Goal: Information Seeking & Learning: Learn about a topic

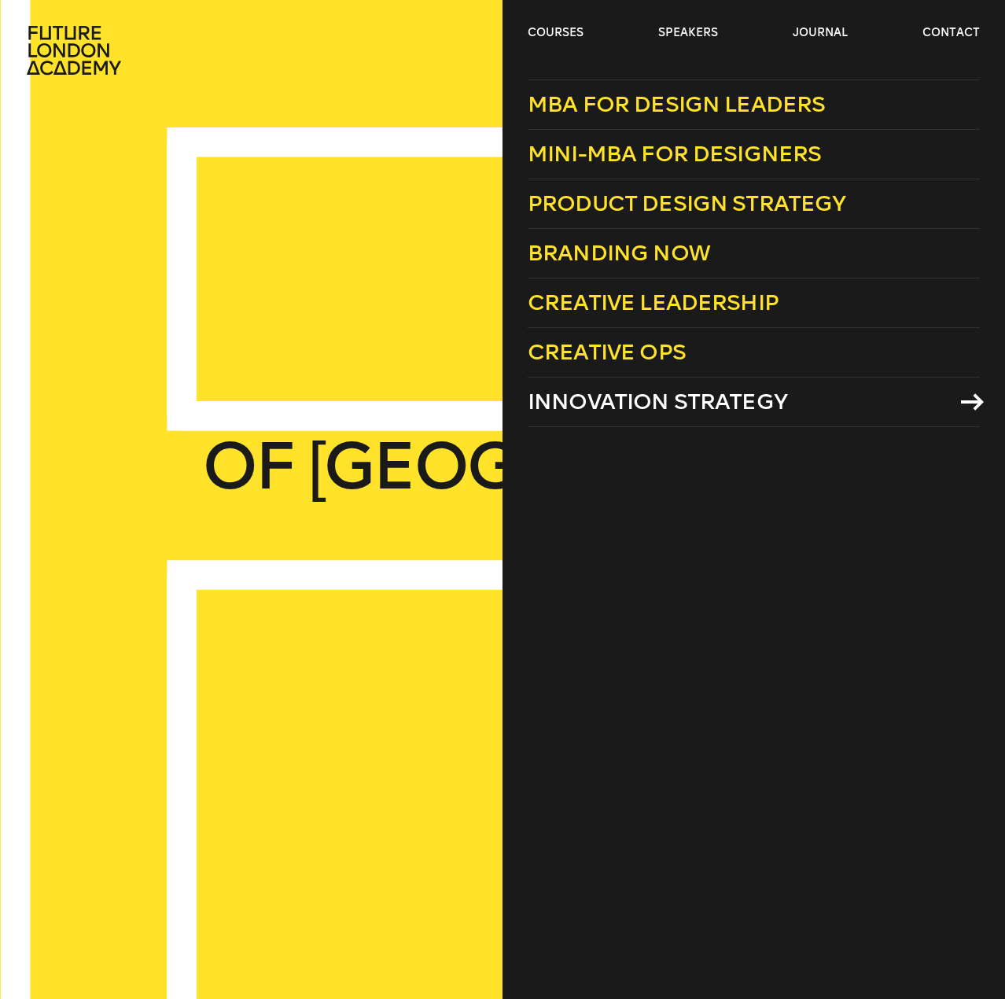
click at [609, 405] on span "Innovation Strategy" at bounding box center [658, 402] width 260 height 26
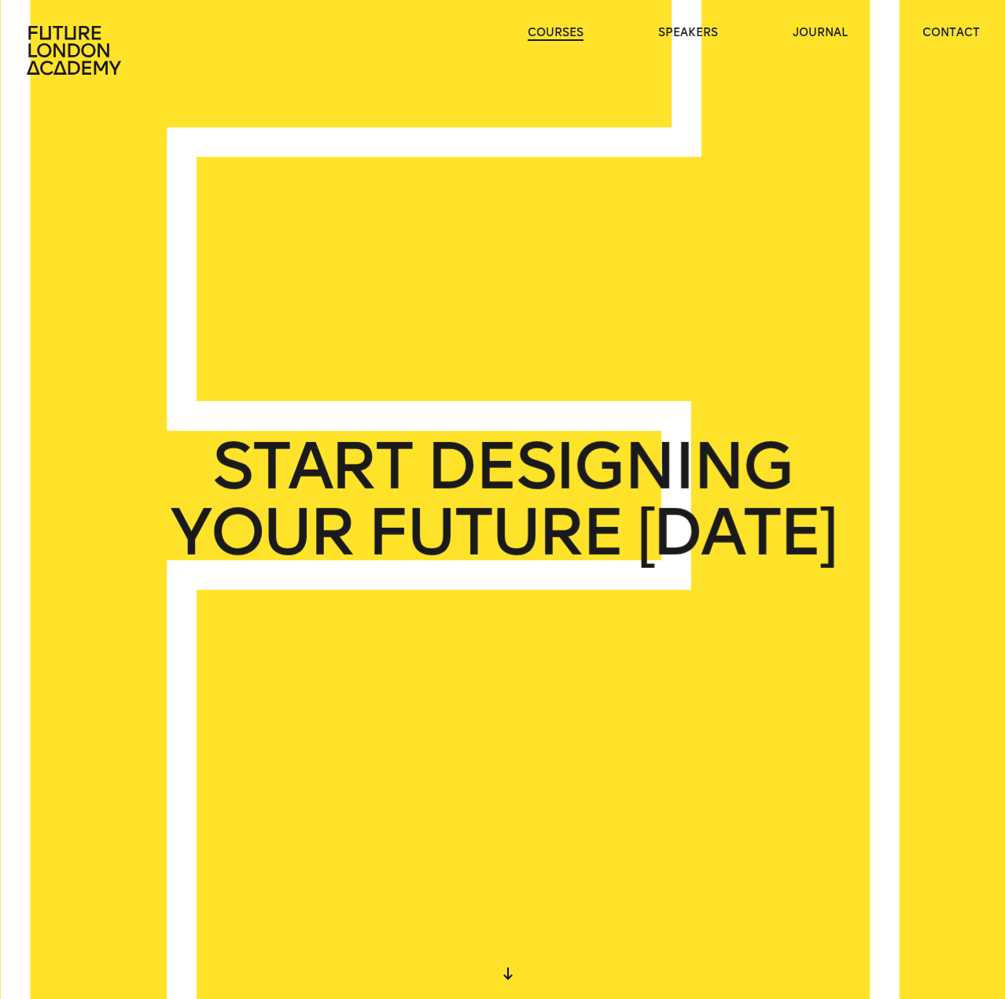
click at [543, 28] on link "courses" at bounding box center [556, 33] width 56 height 16
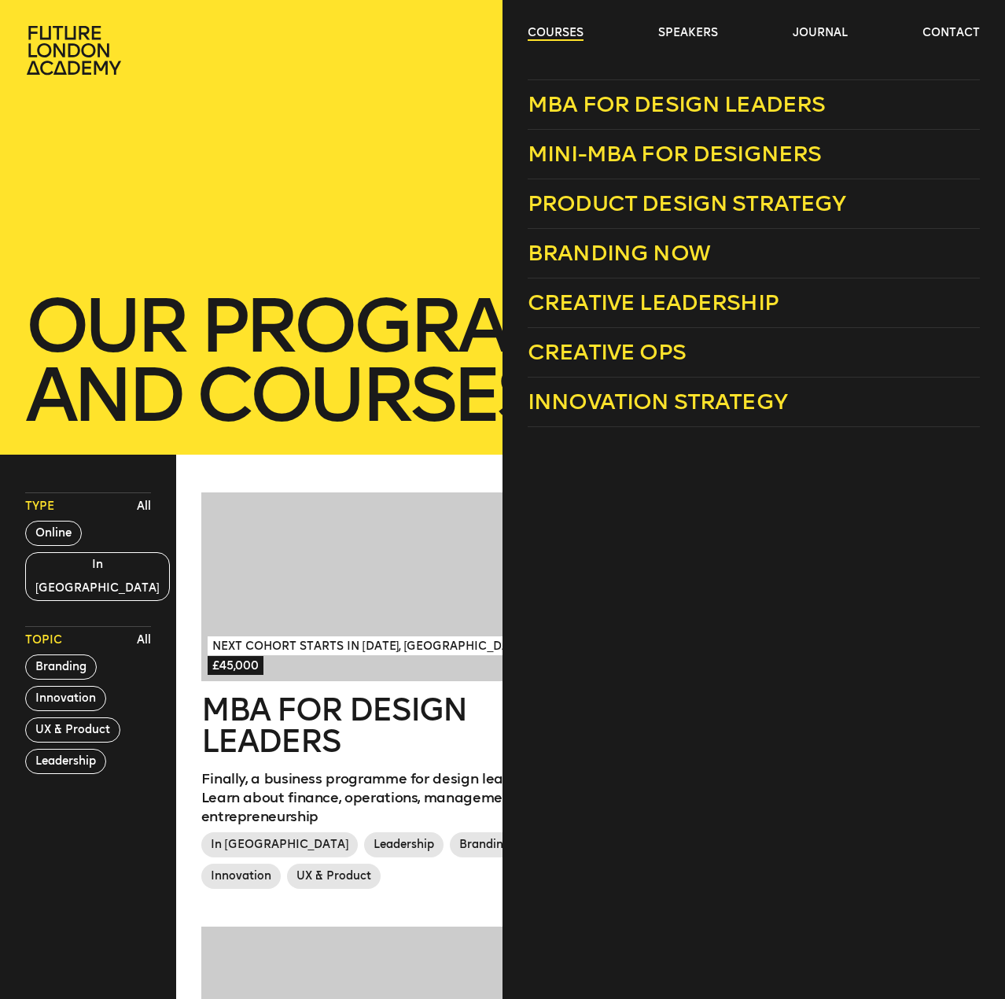
click at [560, 34] on link "courses" at bounding box center [556, 33] width 56 height 16
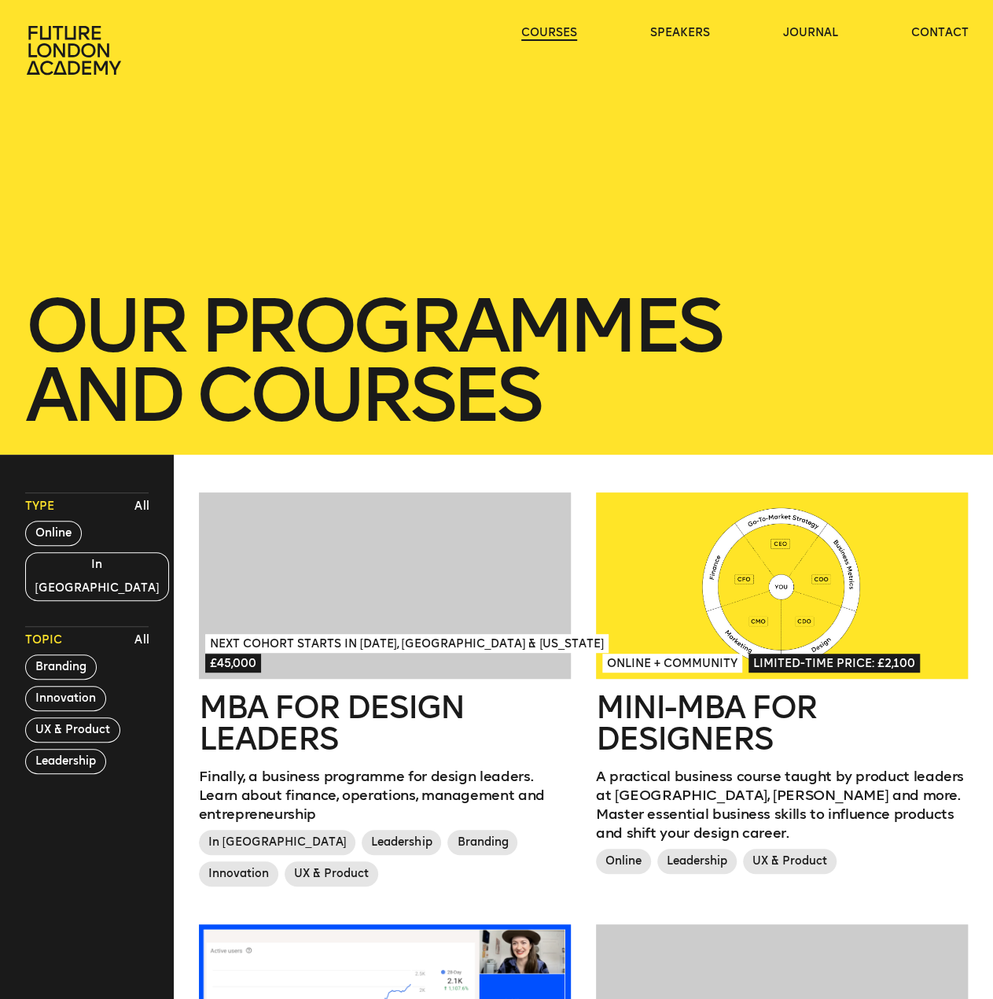
click at [560, 34] on link "courses" at bounding box center [550, 33] width 56 height 16
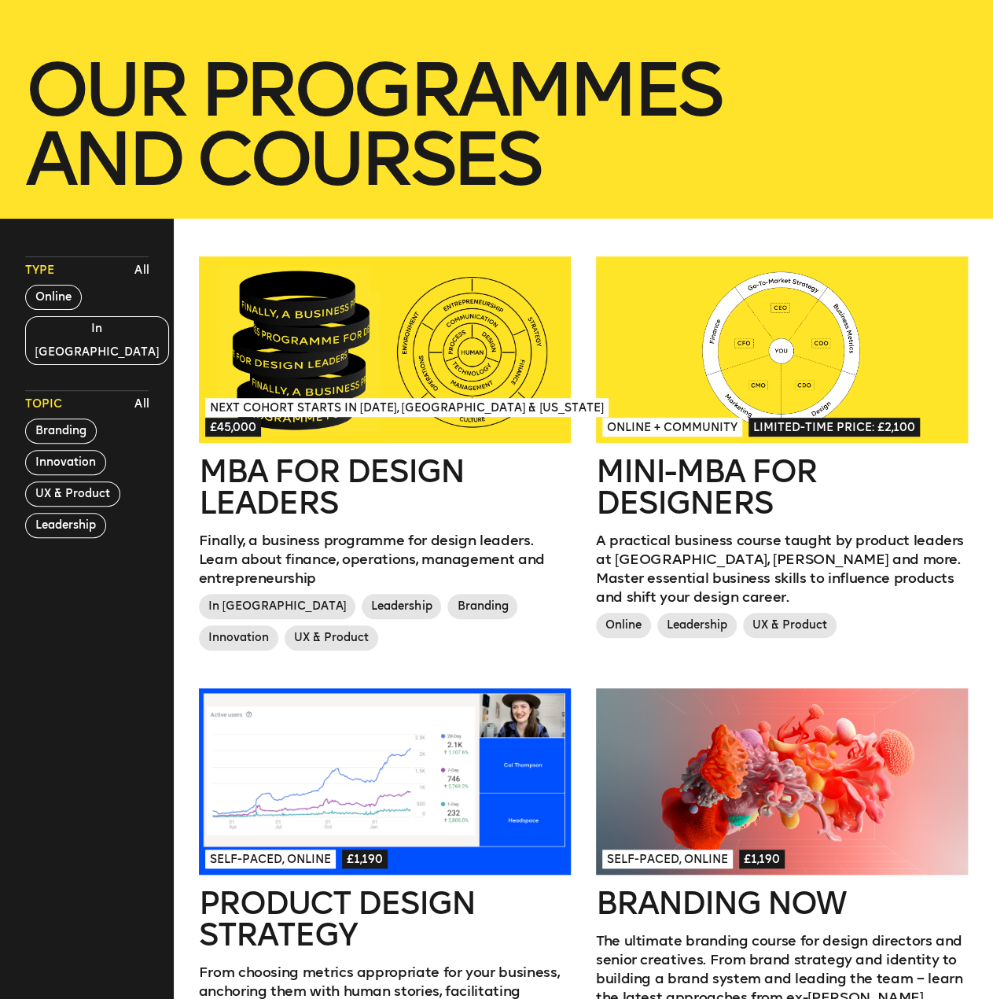
scroll to position [393, 0]
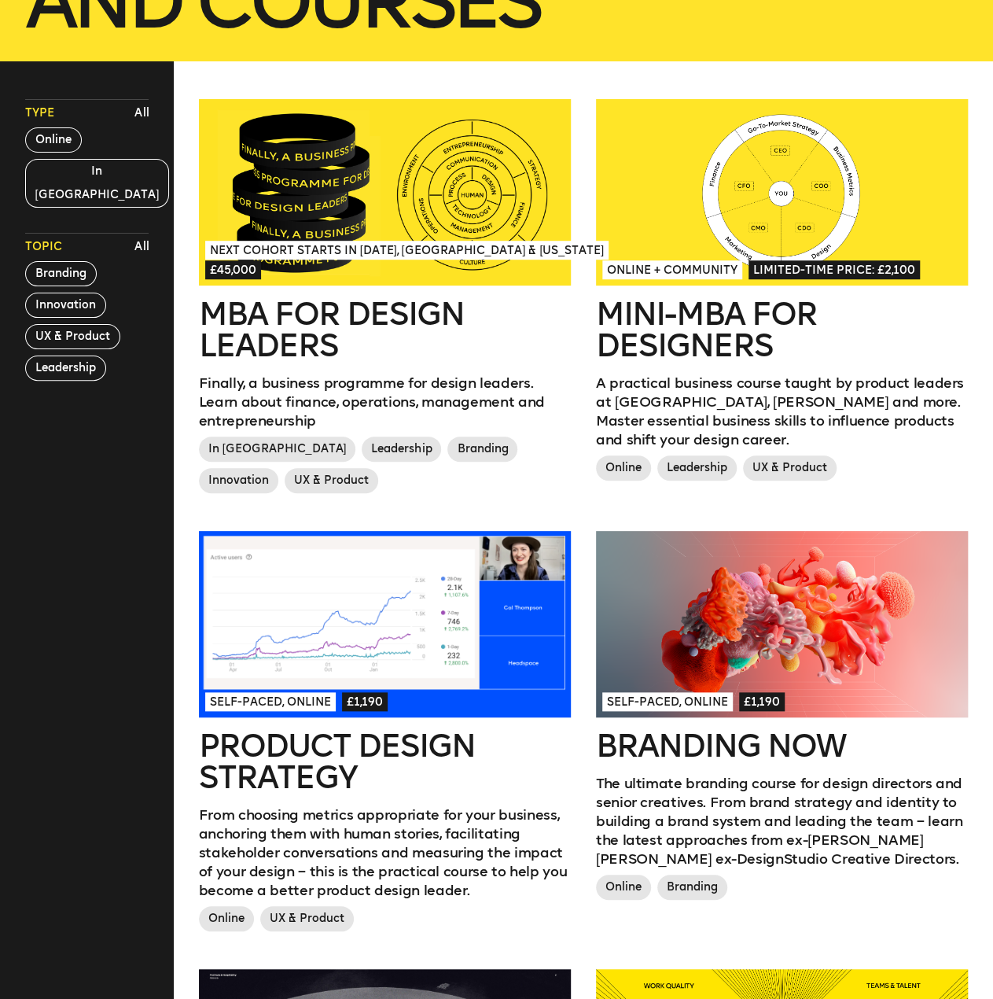
click at [719, 380] on p "A practical business course taught by product leaders at Uber, Deel and more. M…" at bounding box center [782, 412] width 373 height 76
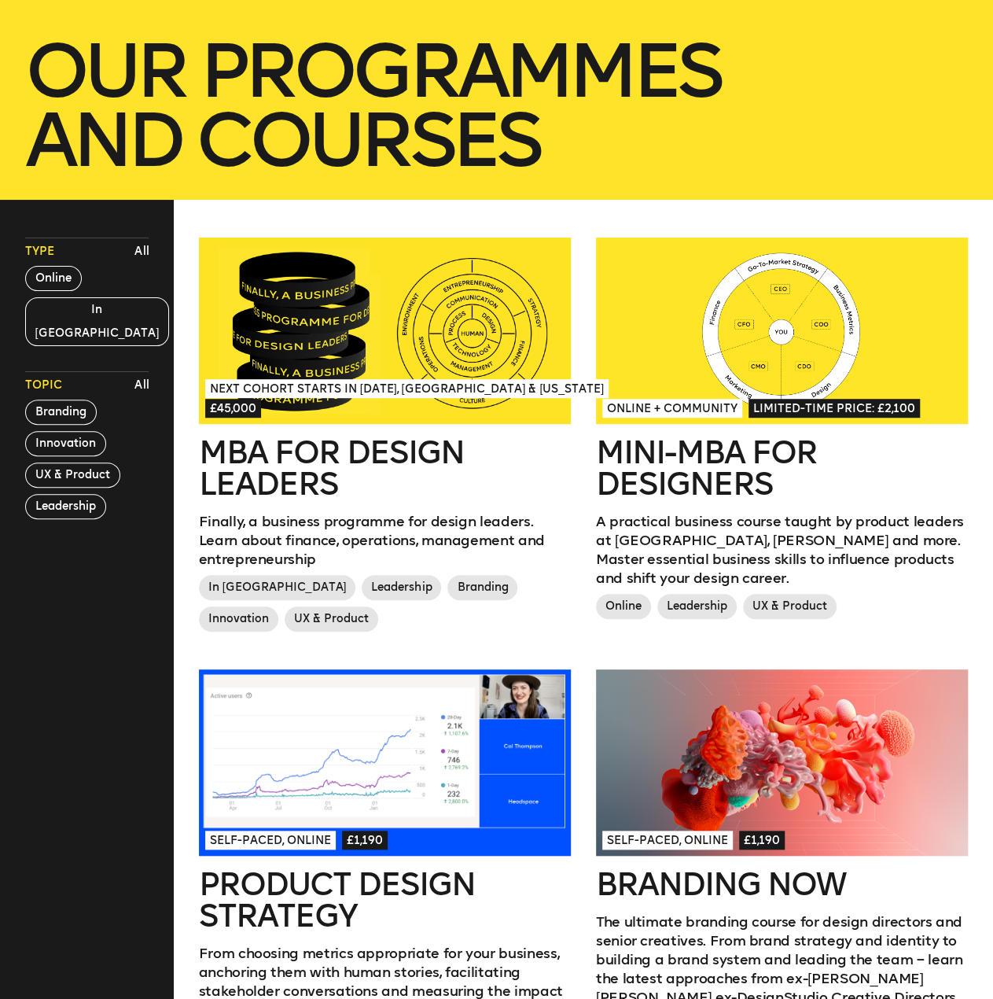
scroll to position [0, 0]
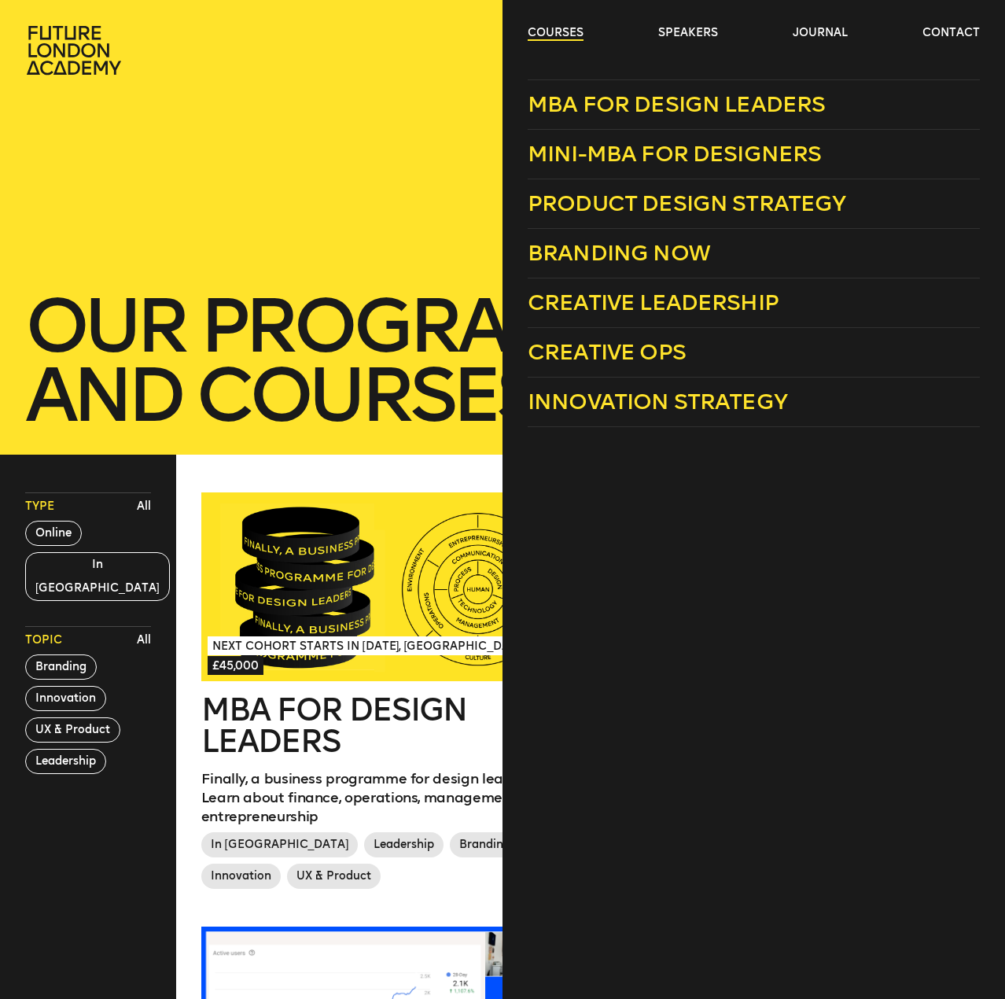
click at [544, 30] on link "courses" at bounding box center [556, 33] width 56 height 16
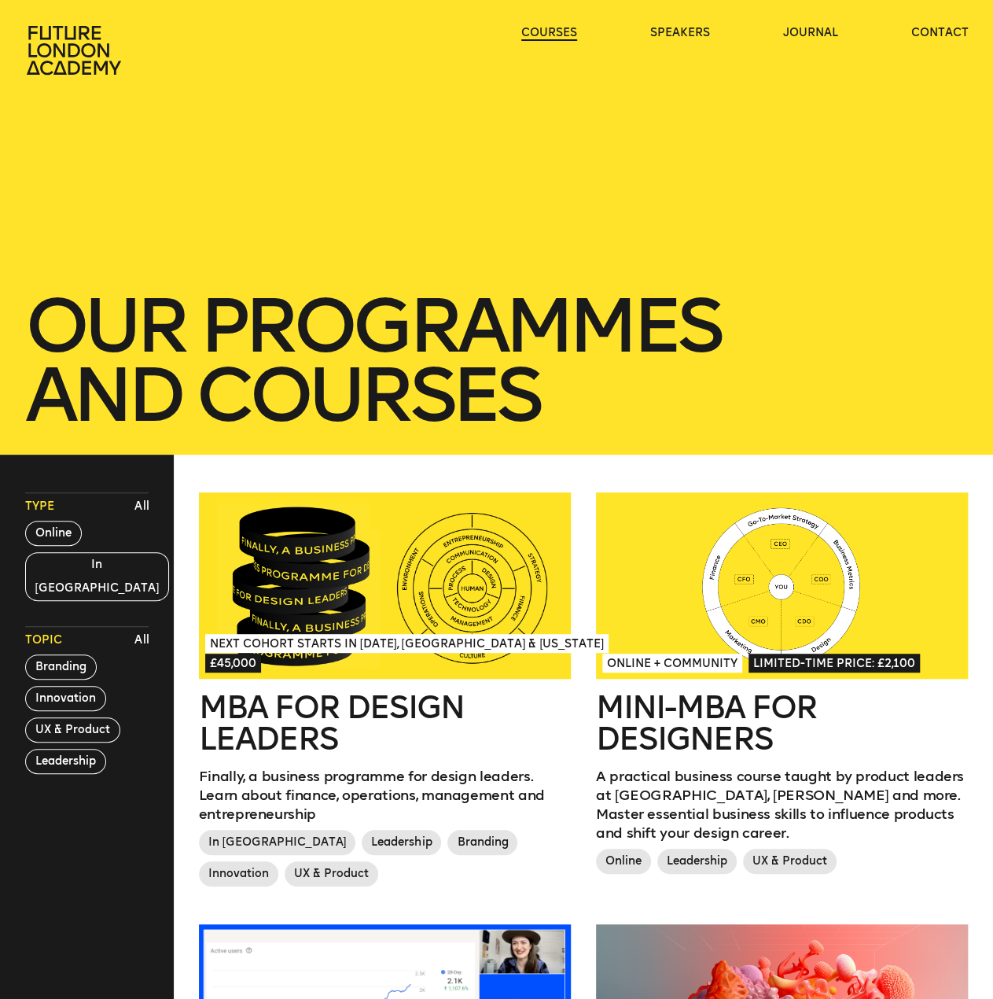
click at [544, 30] on link "courses" at bounding box center [550, 33] width 56 height 16
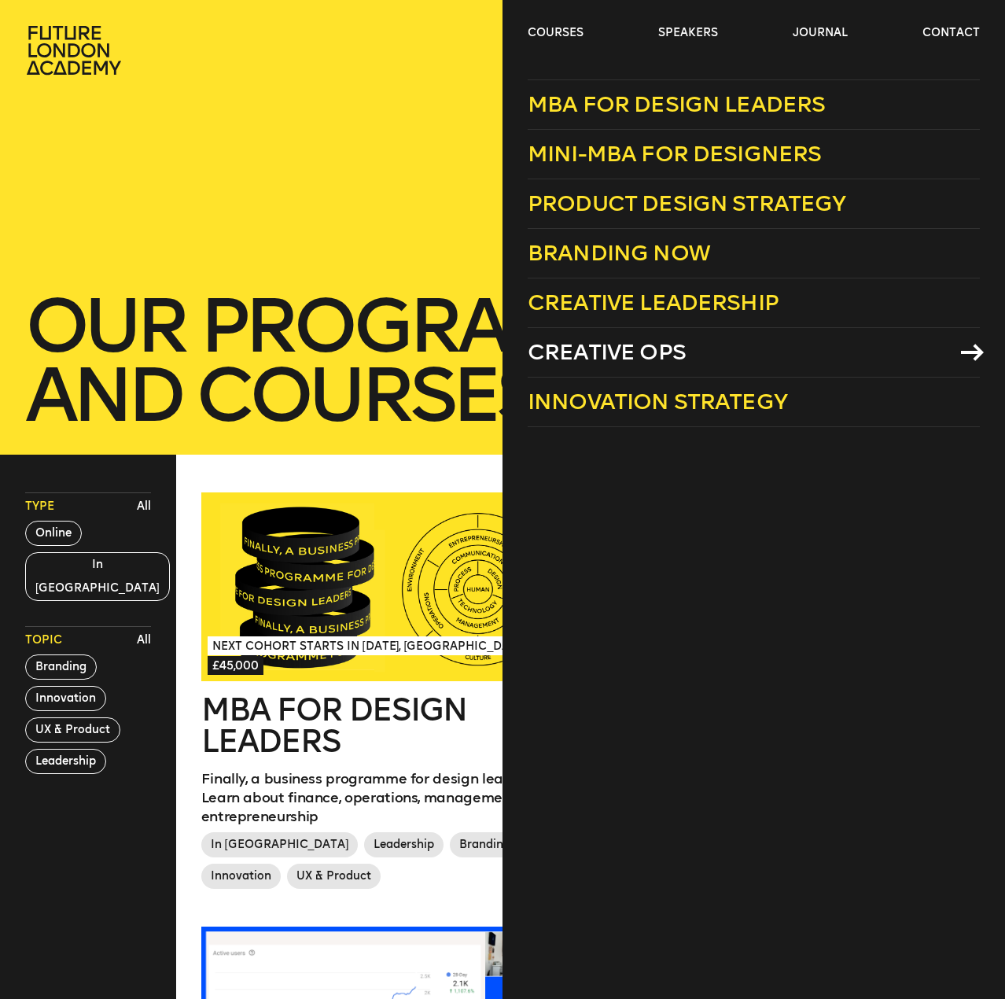
click at [644, 347] on span "Creative Ops" at bounding box center [607, 352] width 158 height 26
click at [703, 304] on span "Creative Leadership" at bounding box center [653, 302] width 251 height 26
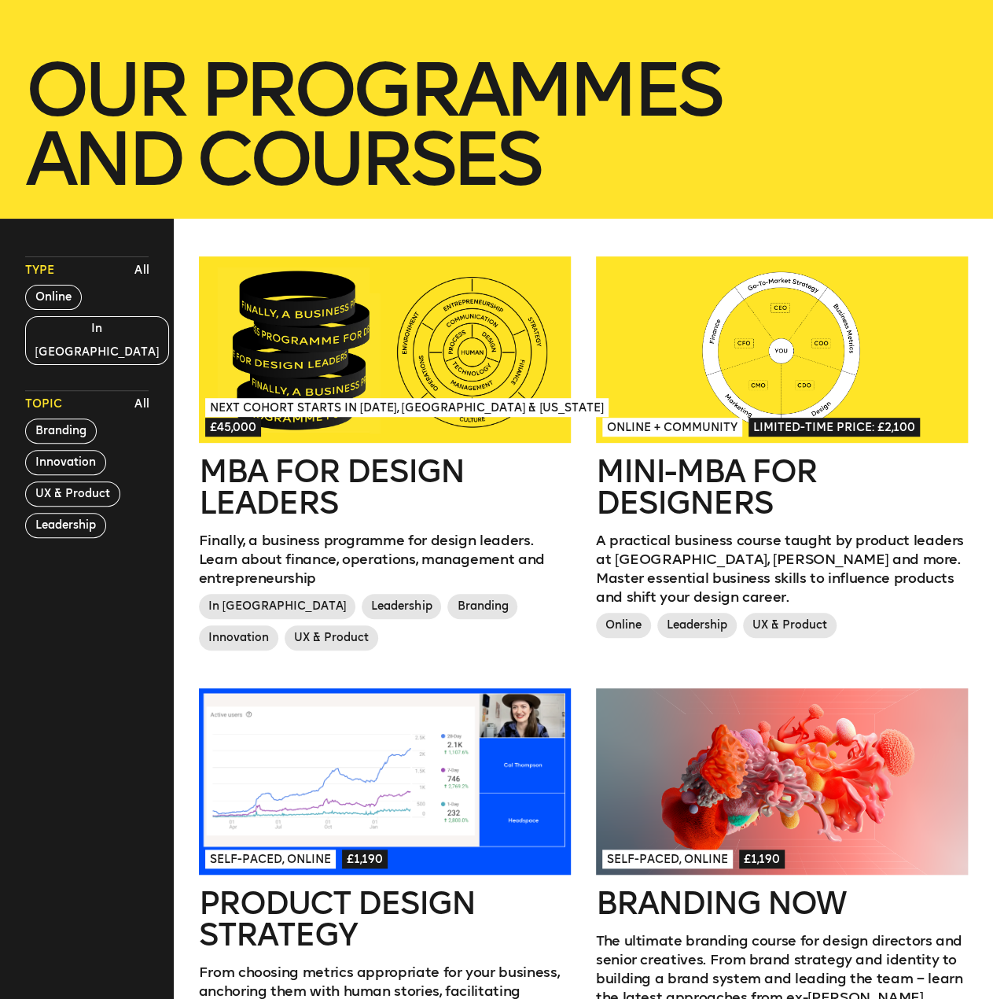
scroll to position [472, 0]
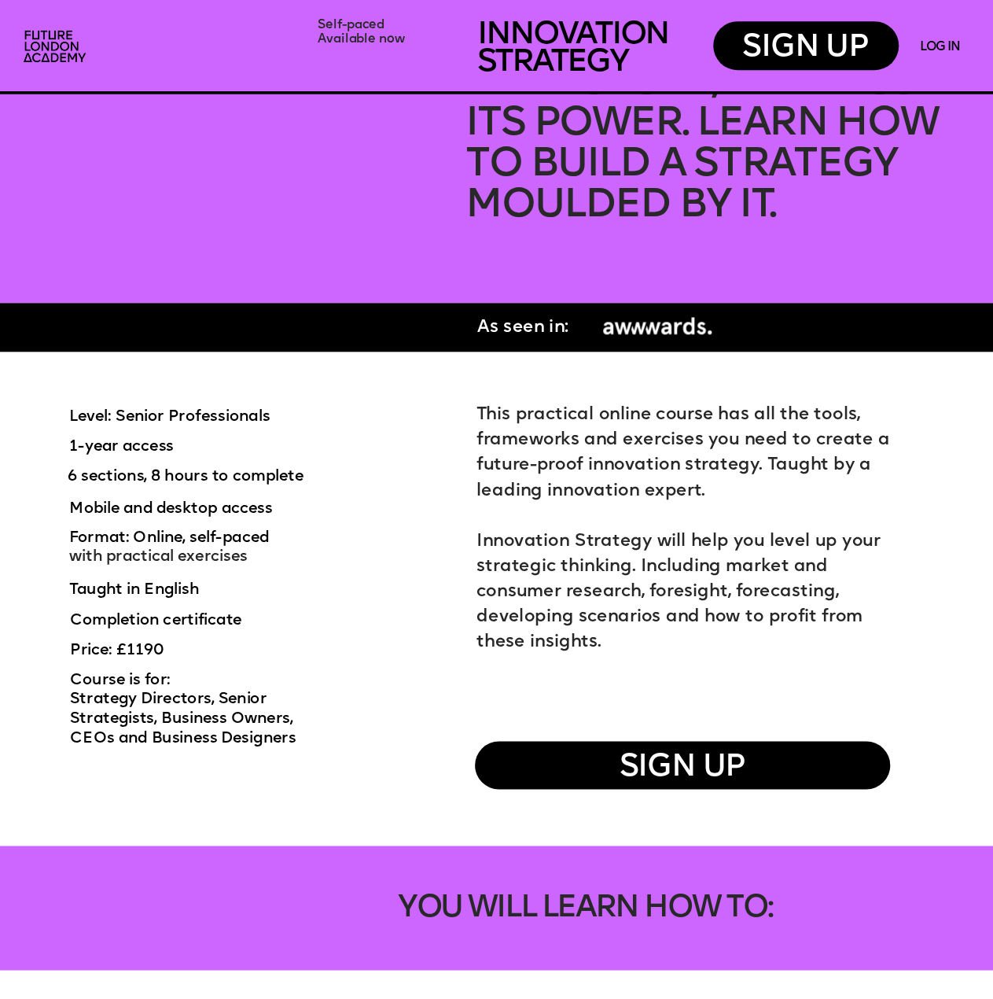
scroll to position [1023, 0]
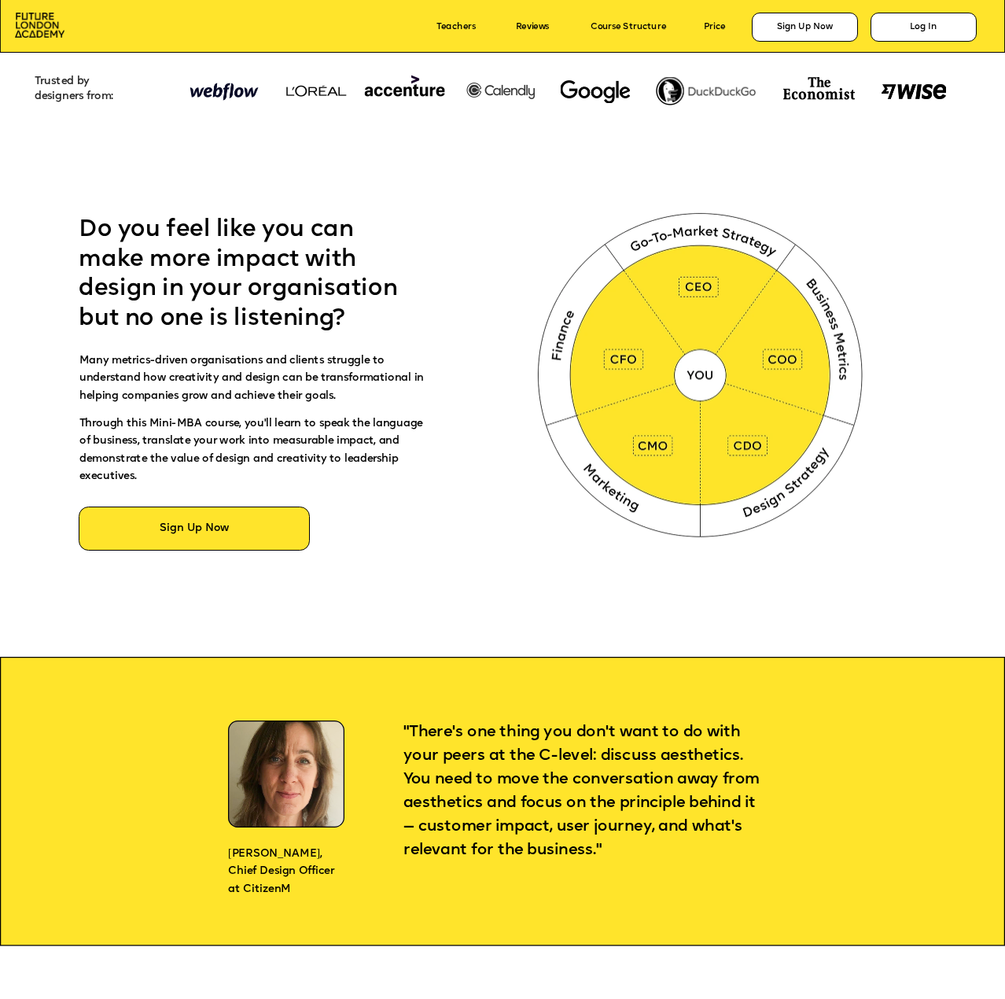
scroll to position [708, 0]
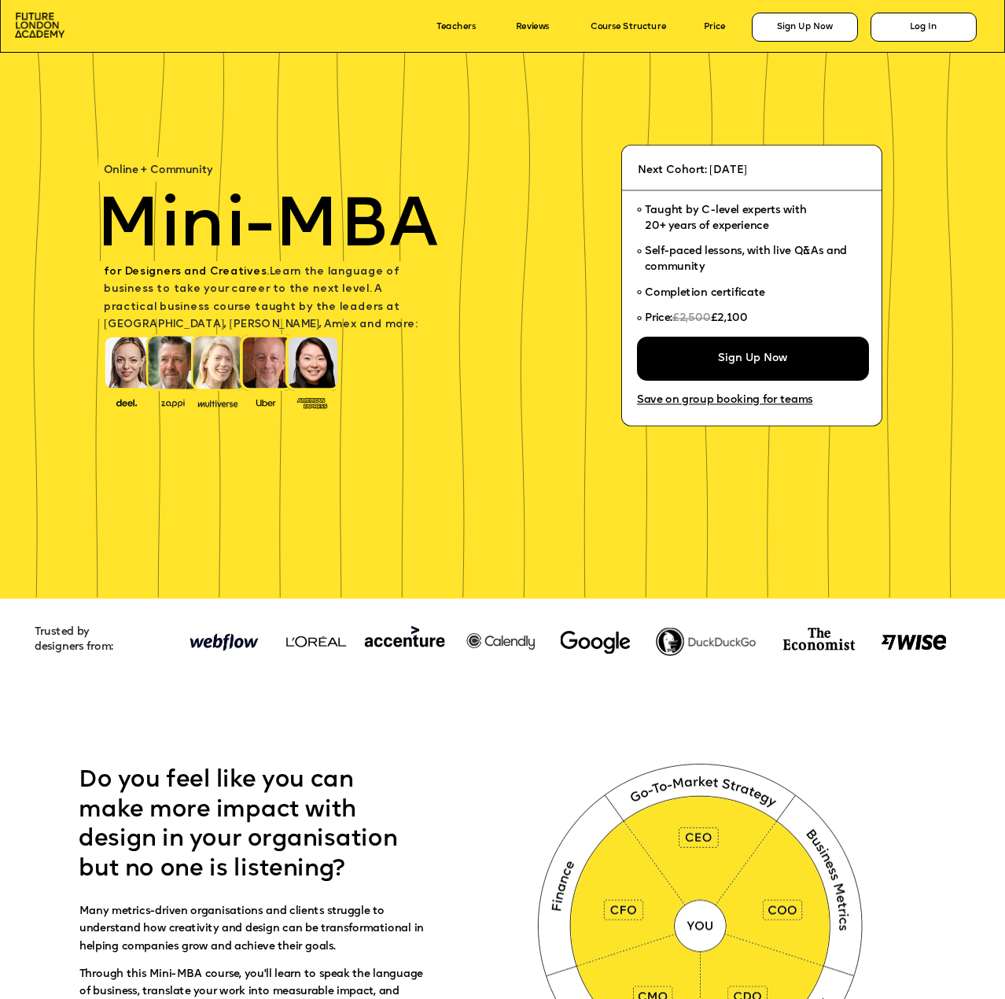
scroll to position [708, 0]
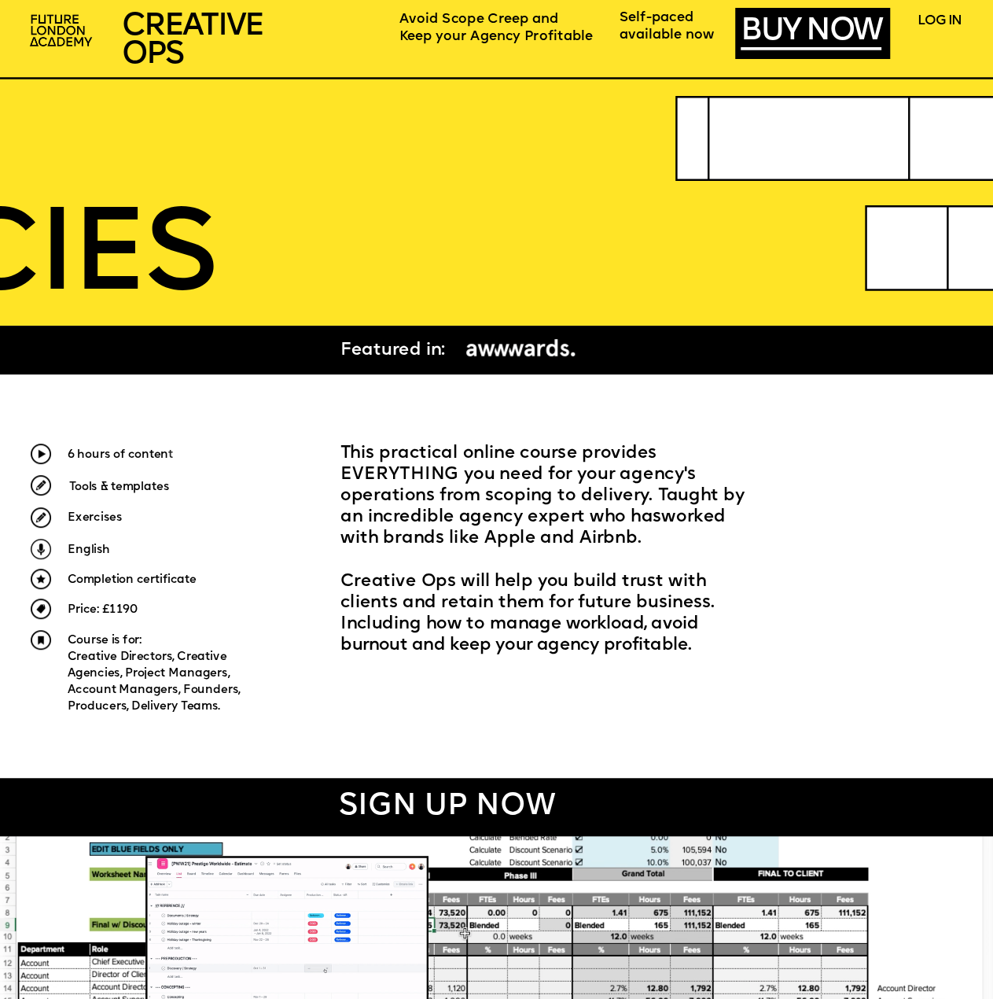
scroll to position [393, 0]
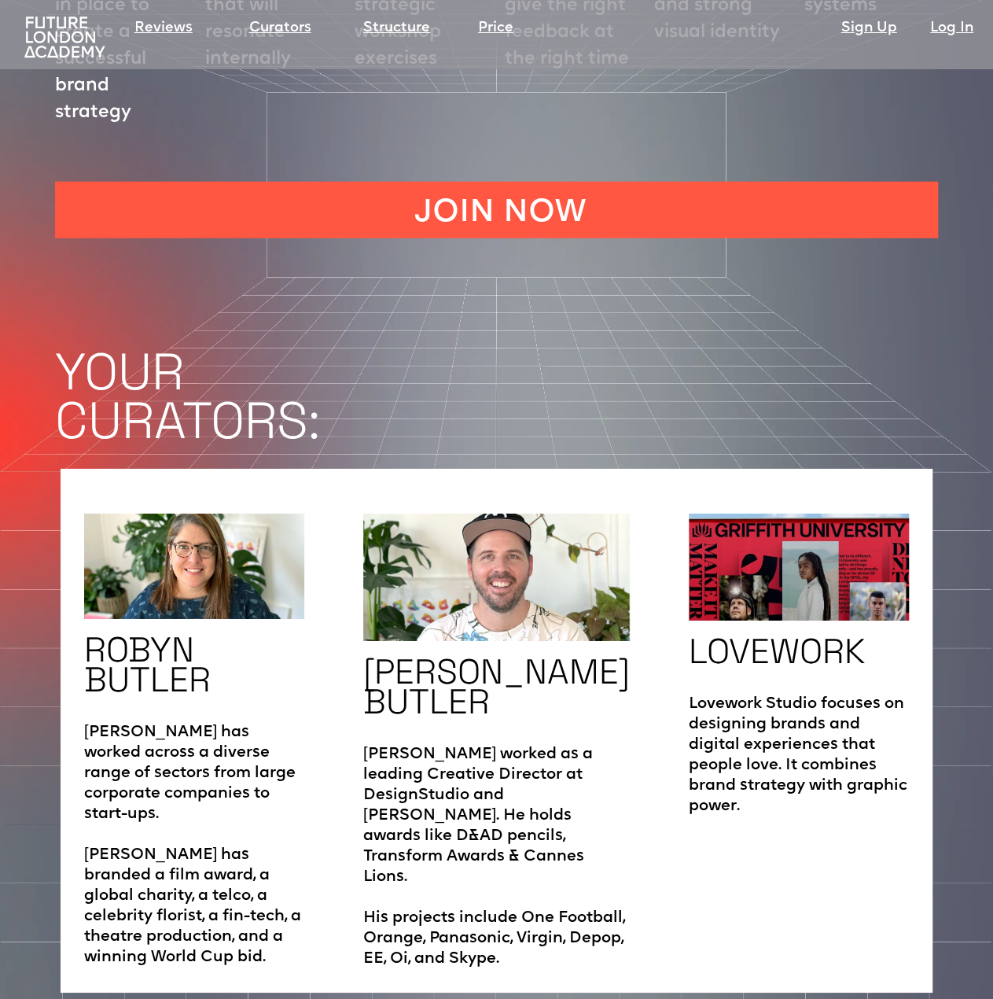
scroll to position [2753, 0]
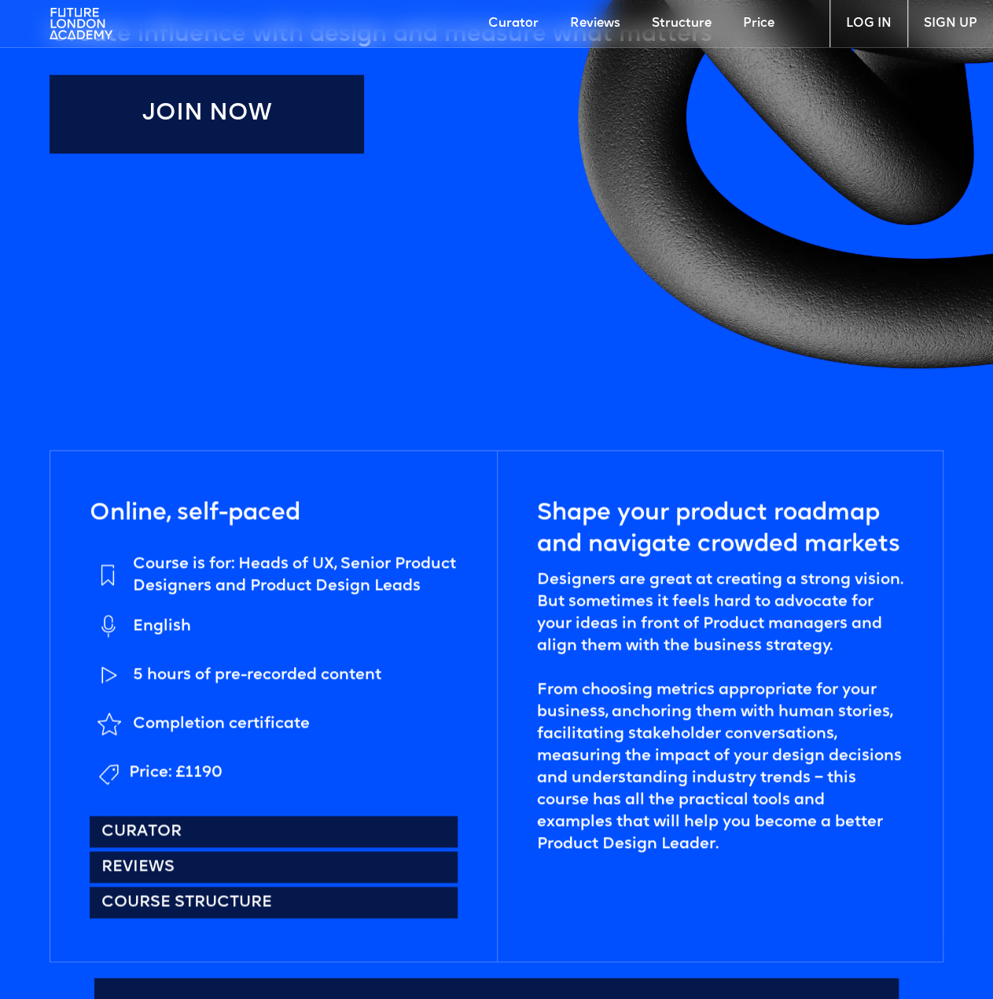
scroll to position [944, 0]
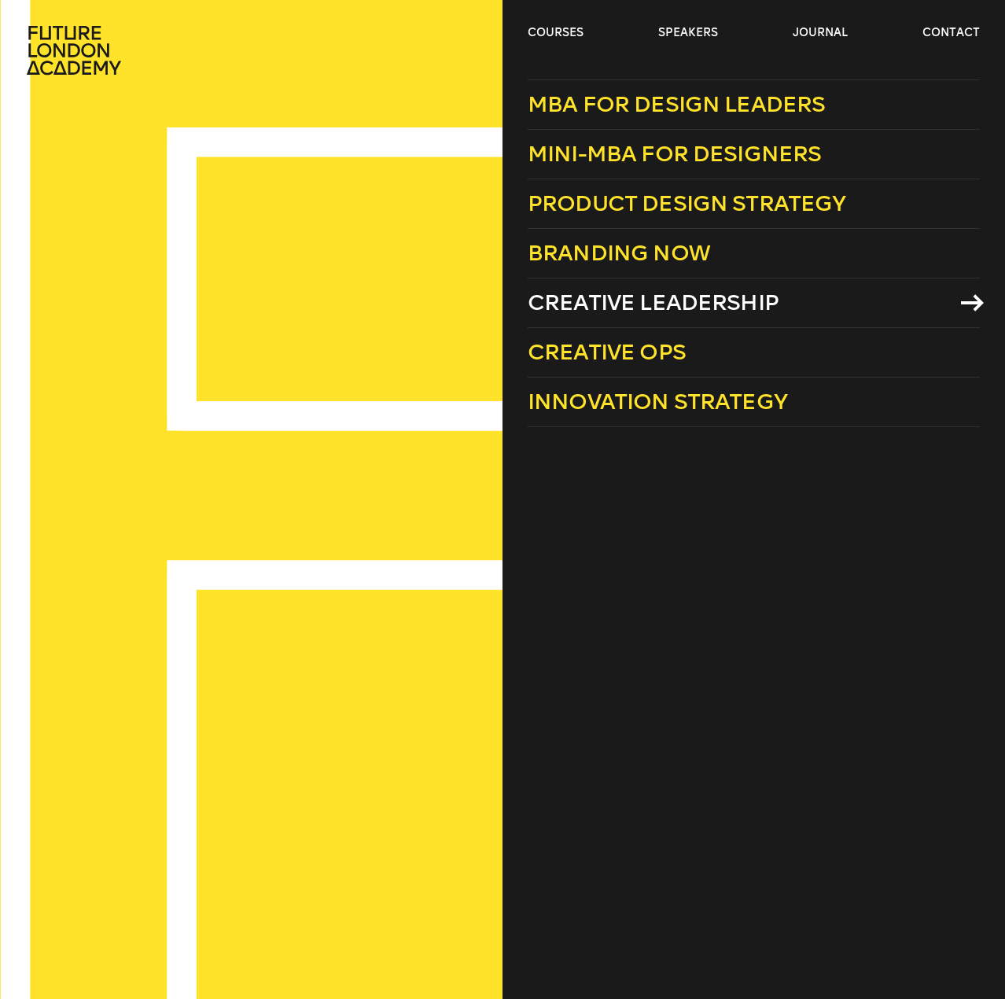
click at [620, 305] on span "Creative Leadership" at bounding box center [653, 302] width 251 height 26
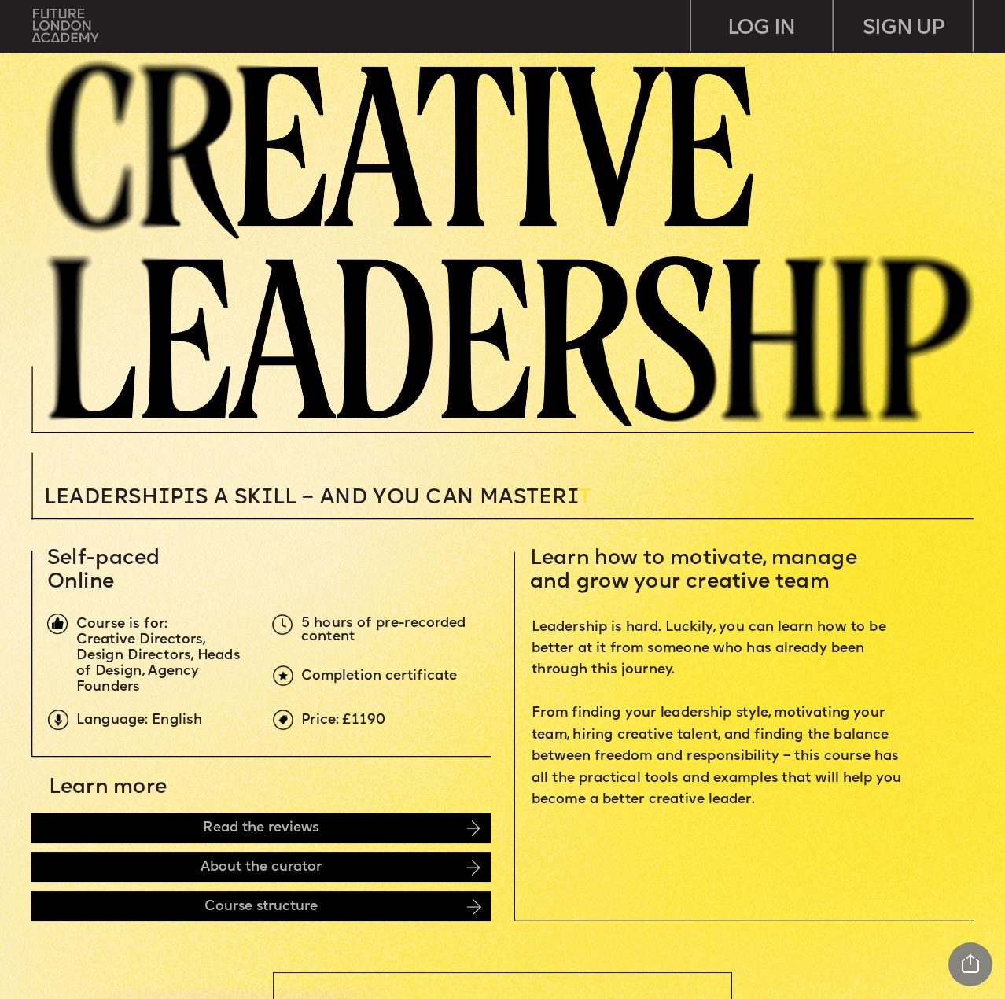
click at [45, 30] on img at bounding box center [65, 25] width 66 height 33
